Goal: Information Seeking & Learning: Learn about a topic

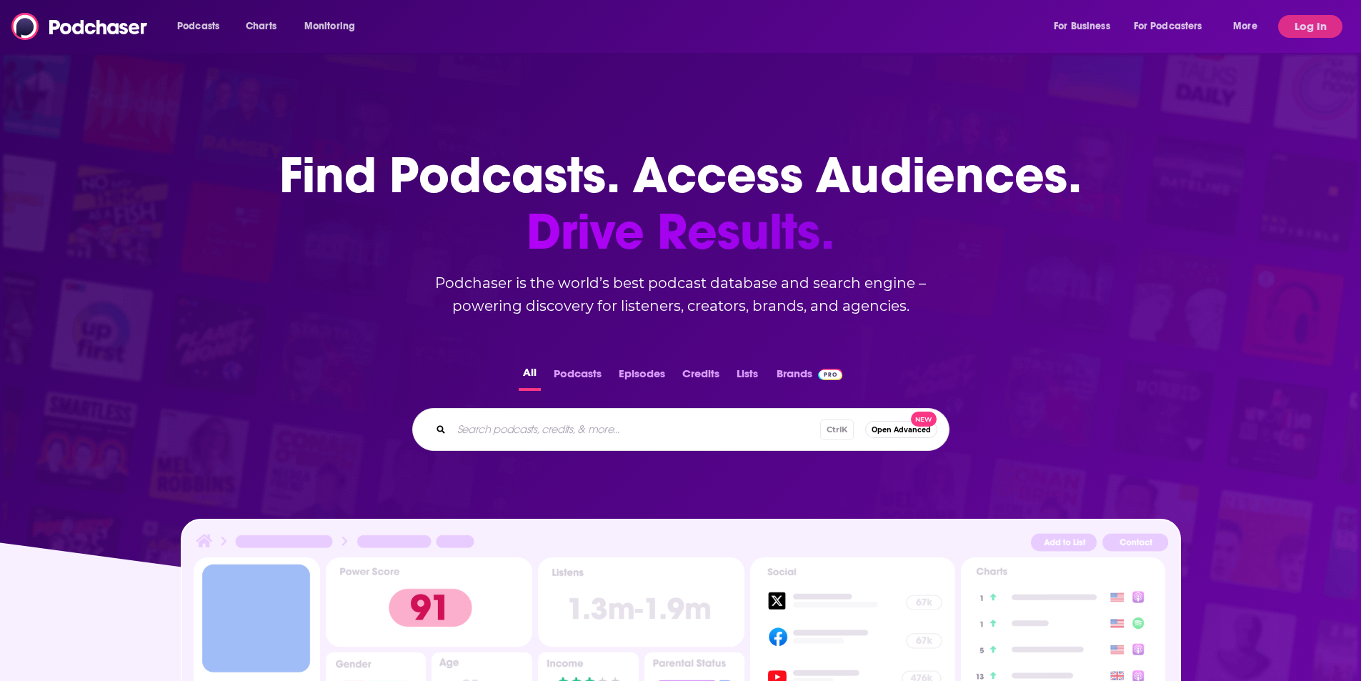
click at [587, 436] on input "Search podcasts, credits, & more..." at bounding box center [636, 429] width 369 height 23
click at [570, 366] on button "Podcasts" at bounding box center [578, 377] width 56 height 28
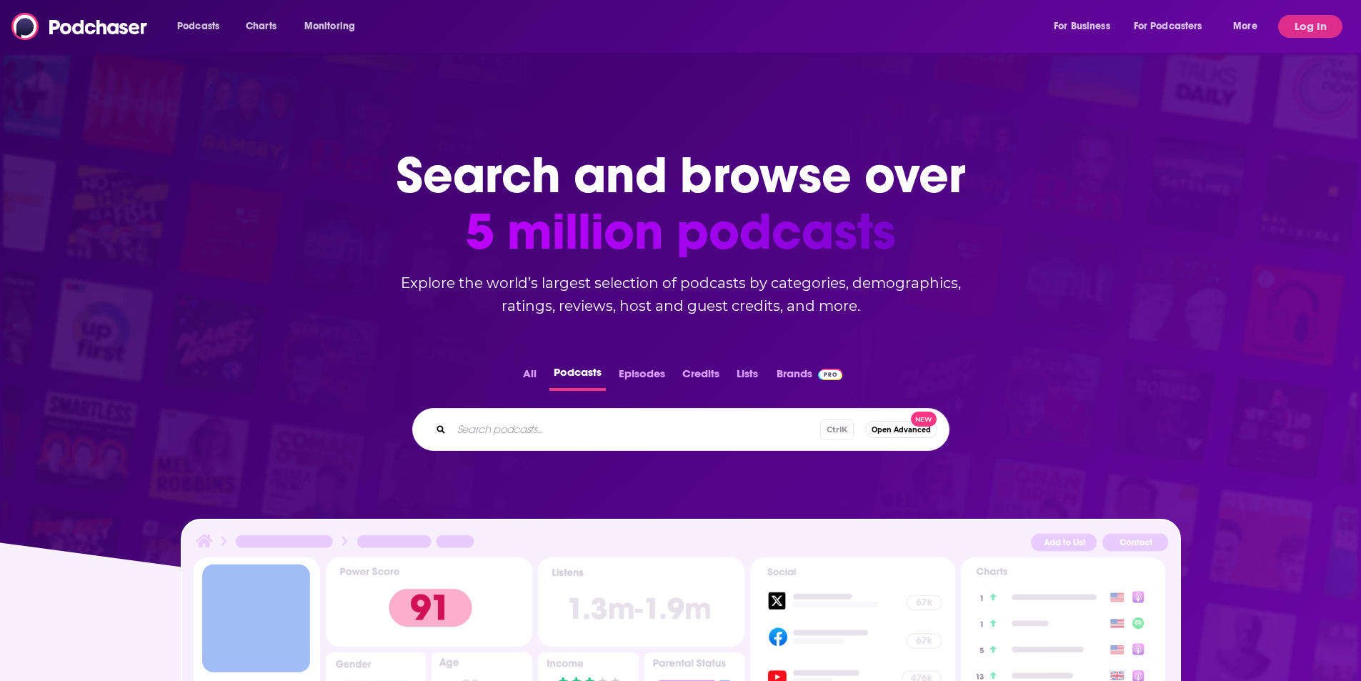
click at [575, 432] on input "Search podcasts..." at bounding box center [636, 429] width 369 height 23
type input "AI + Enterprise"
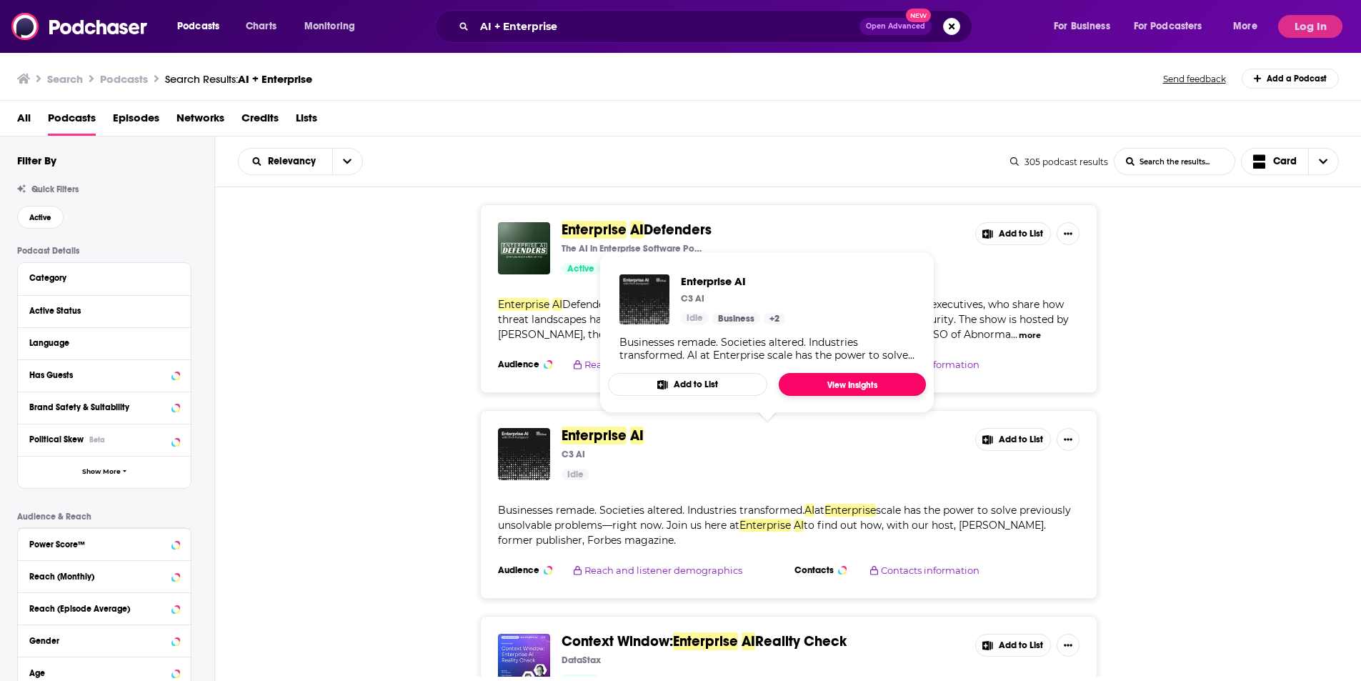
click at [825, 383] on link "View Insights" at bounding box center [852, 384] width 147 height 23
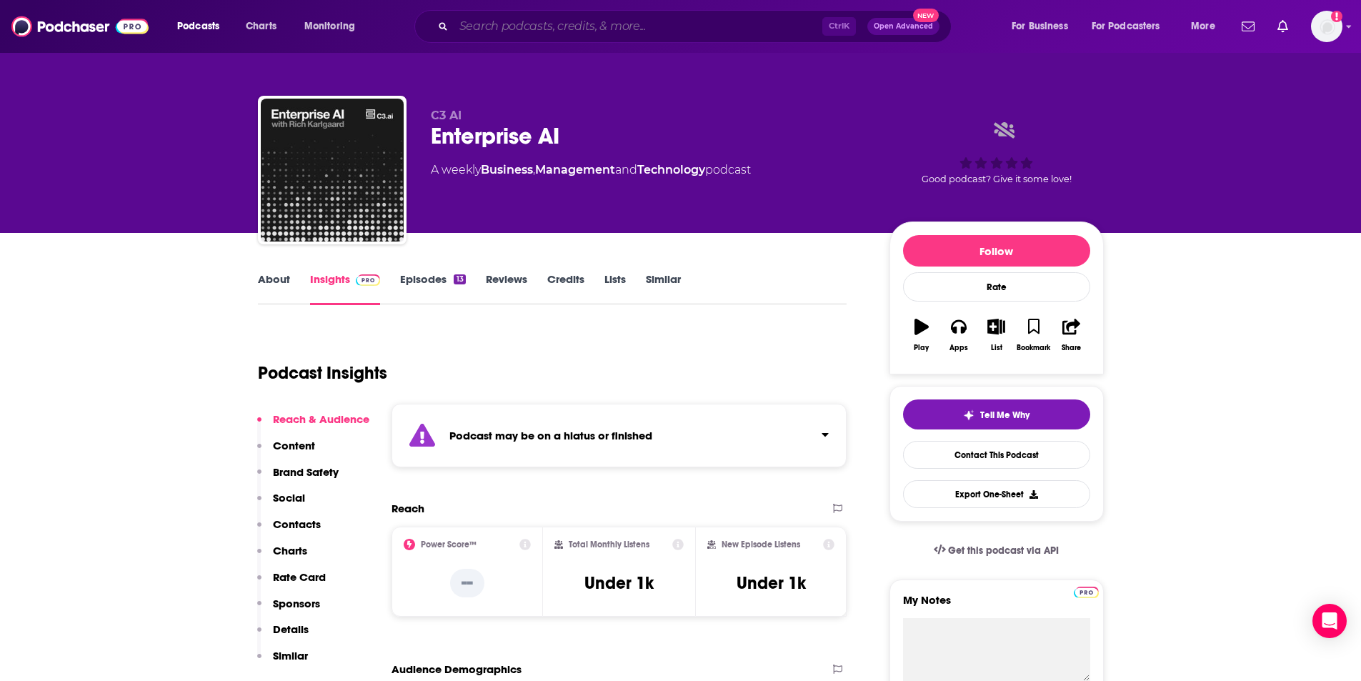
click at [495, 36] on input "Search podcasts, credits, & more..." at bounding box center [638, 26] width 369 height 23
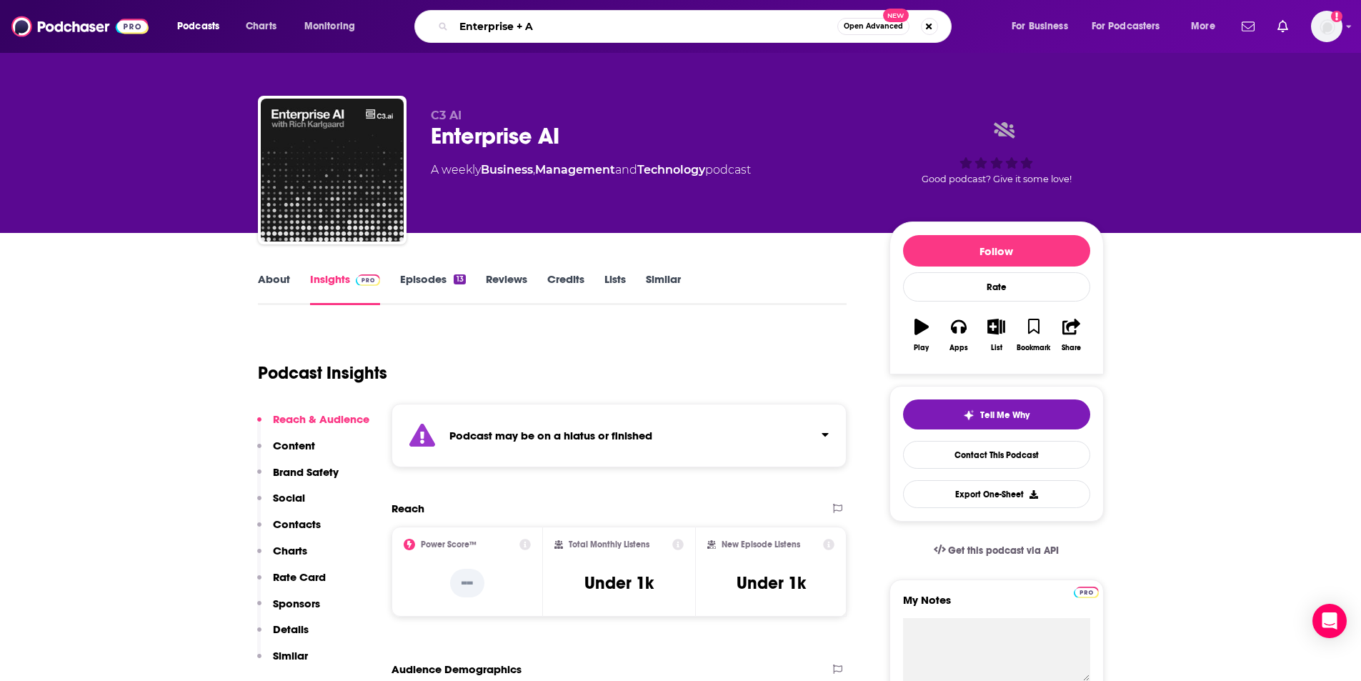
type input "Enterprise + AI"
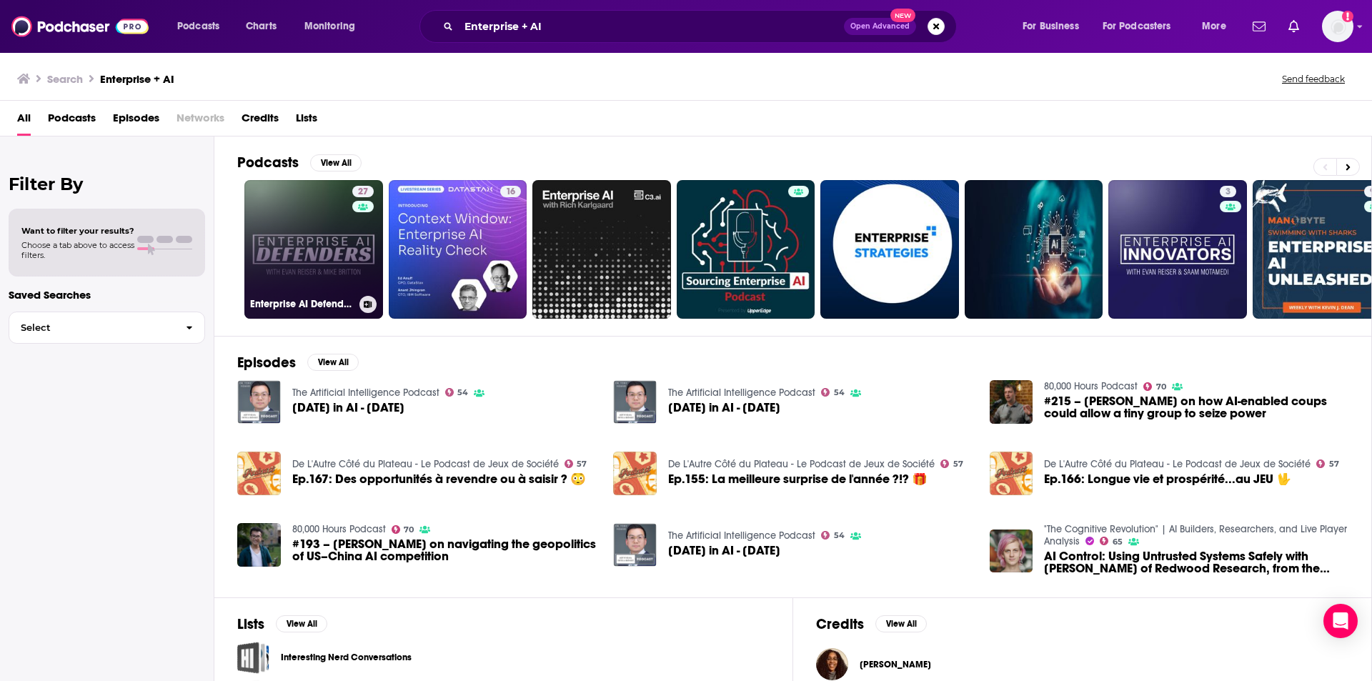
click at [332, 274] on link "27 Enterprise AI Defenders" at bounding box center [313, 249] width 139 height 139
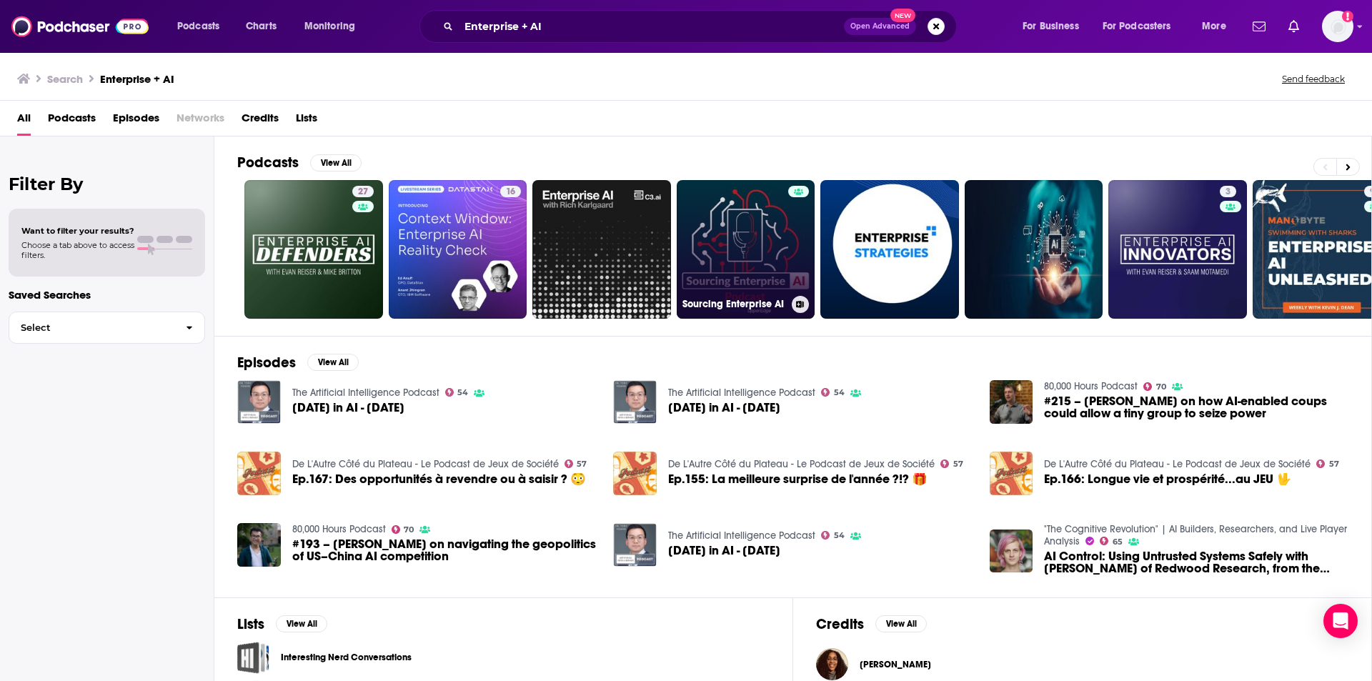
click at [778, 275] on link "Sourcing Enterprise AI" at bounding box center [746, 249] width 139 height 139
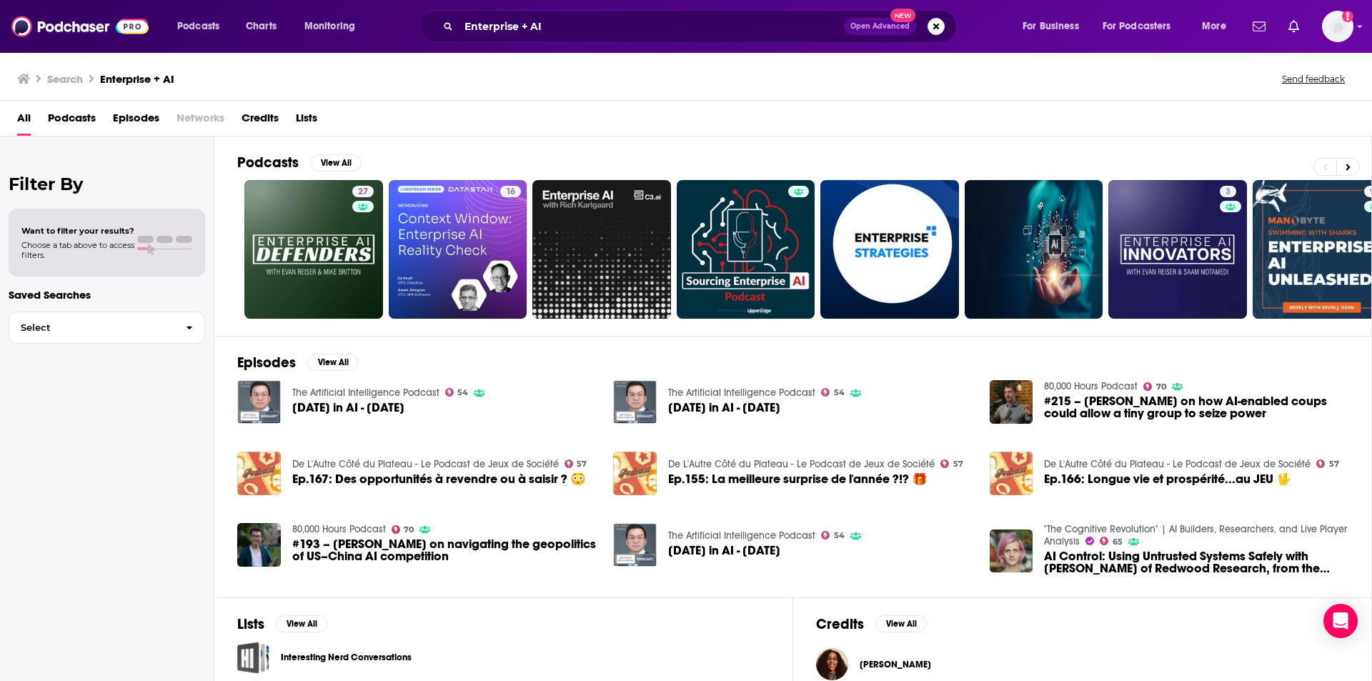
click at [133, 117] on span "Episodes" at bounding box center [136, 120] width 46 height 29
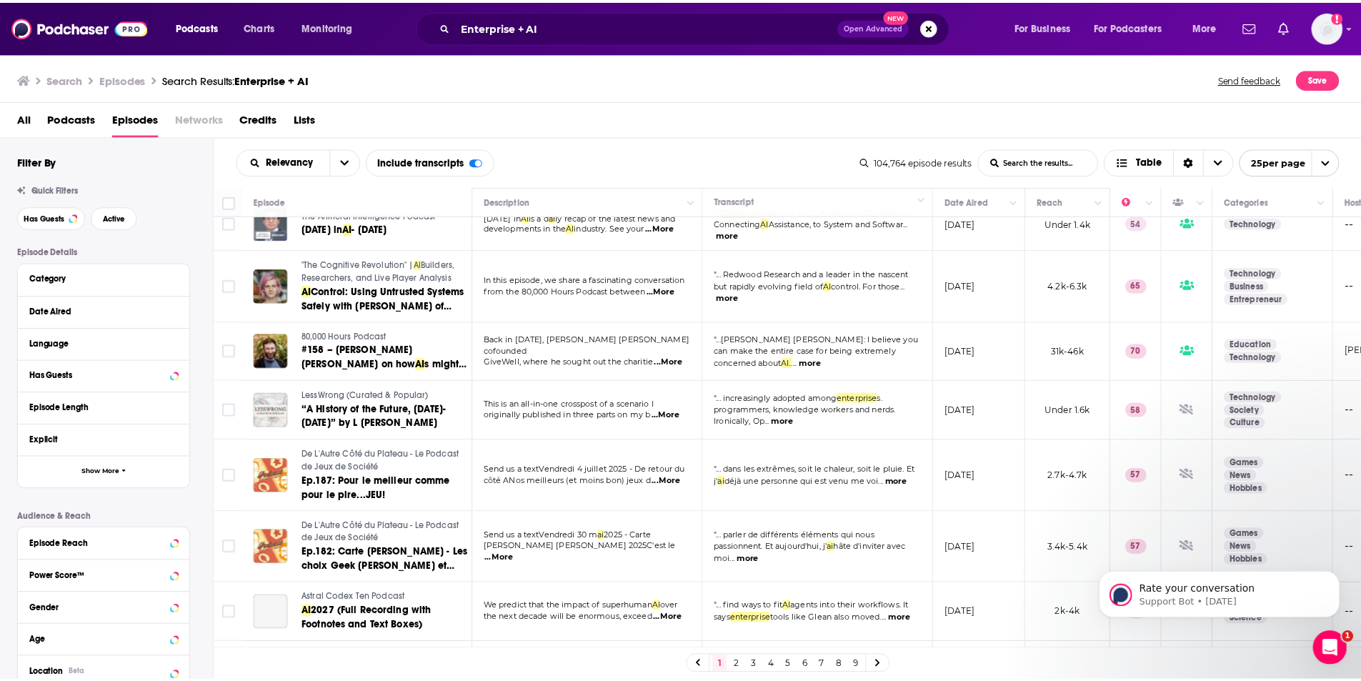
scroll to position [643, 0]
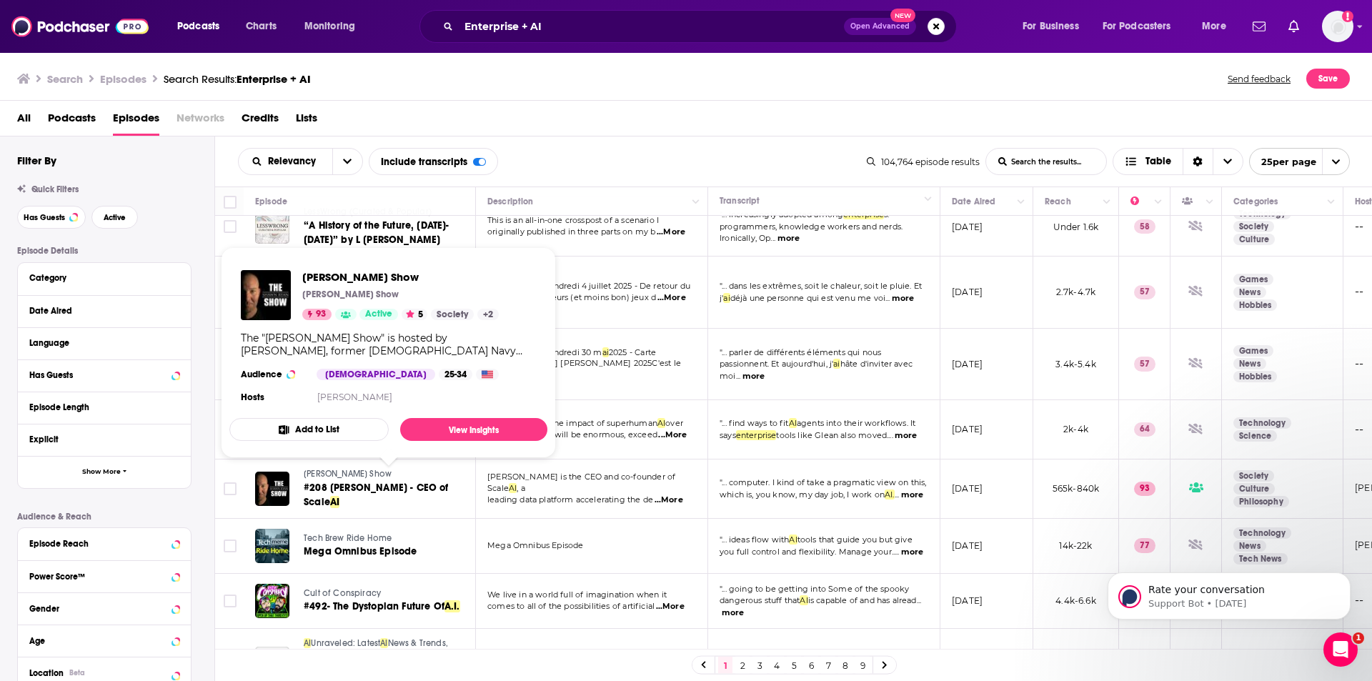
click at [329, 477] on span "Shawn Ryan Show" at bounding box center [348, 474] width 88 height 10
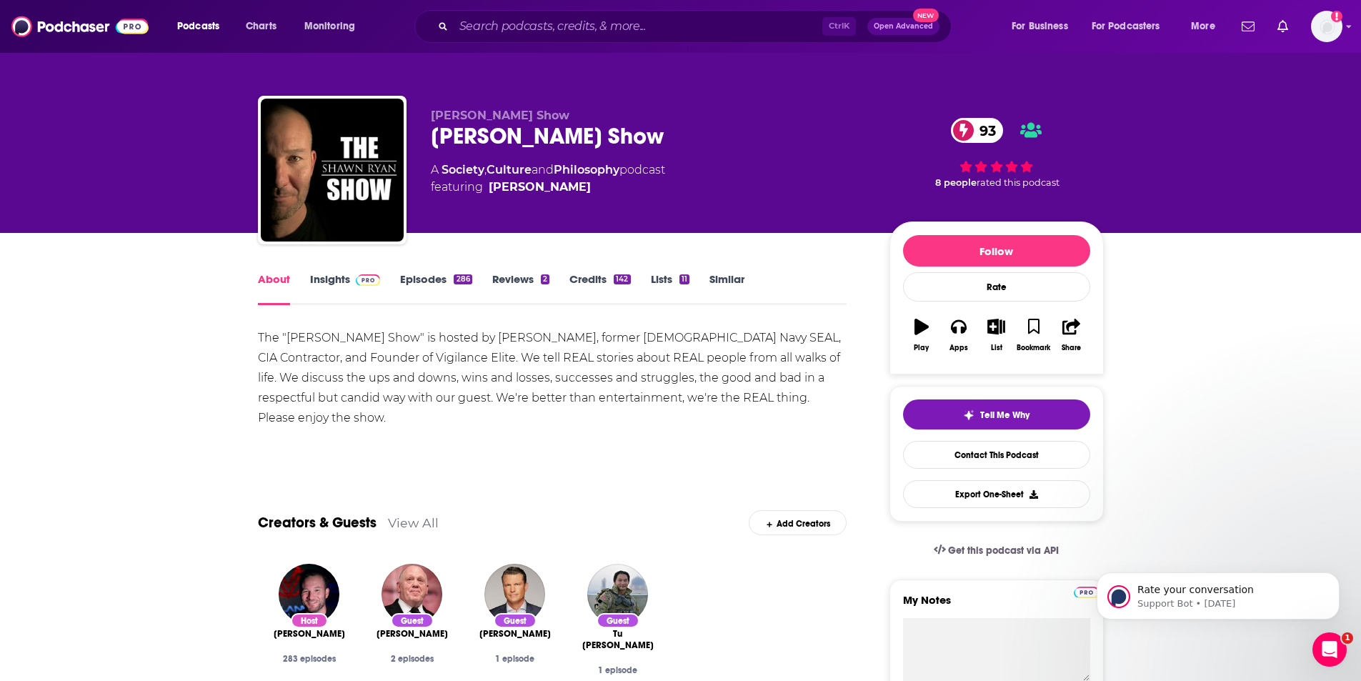
click at [333, 279] on link "Insights" at bounding box center [345, 288] width 71 height 33
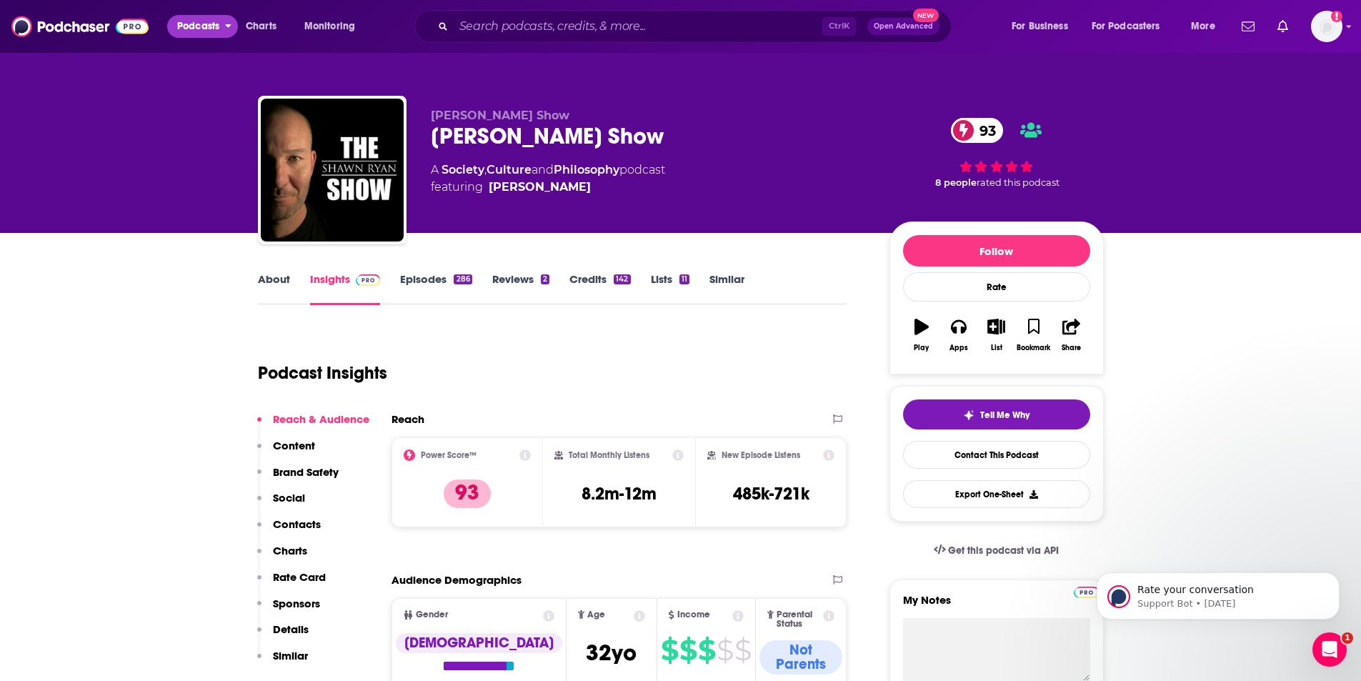
click at [217, 27] on span "Podcasts" at bounding box center [198, 26] width 42 height 20
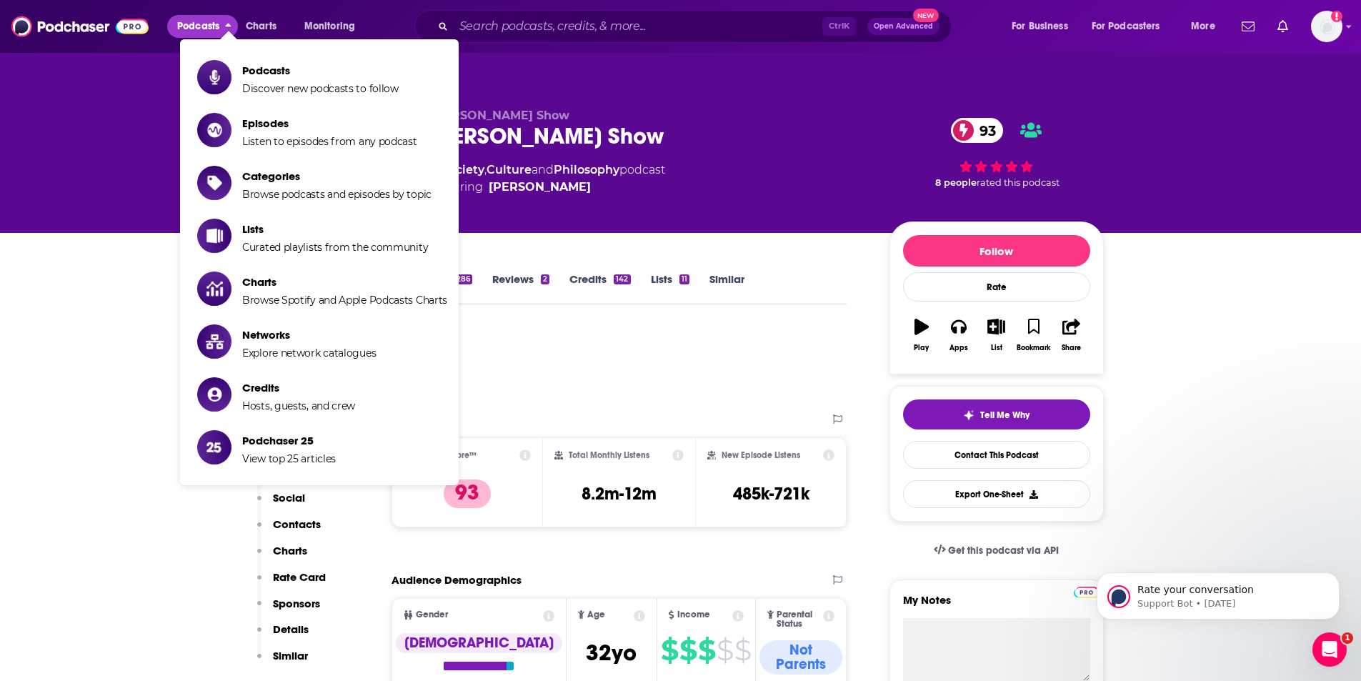
click at [217, 27] on span "Podcasts" at bounding box center [198, 26] width 42 height 20
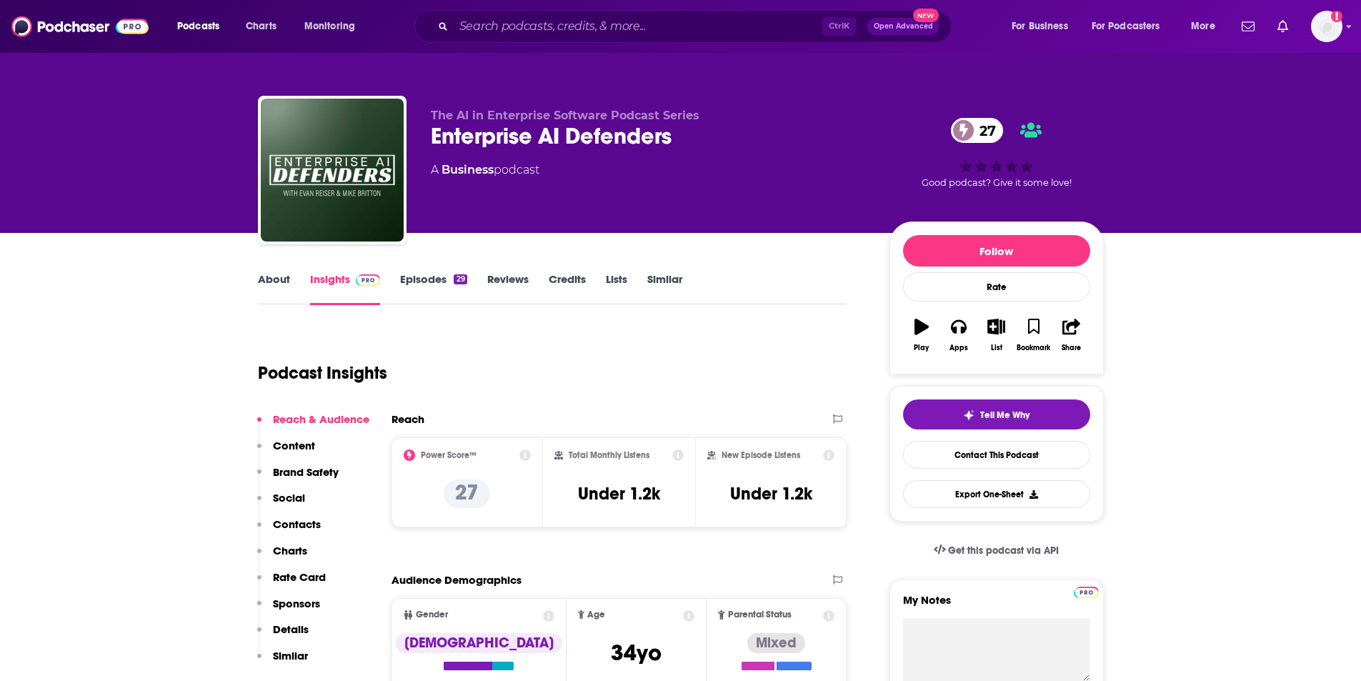
click at [362, 284] on img at bounding box center [368, 279] width 25 height 11
